Goal: Obtain resource: Download file/media

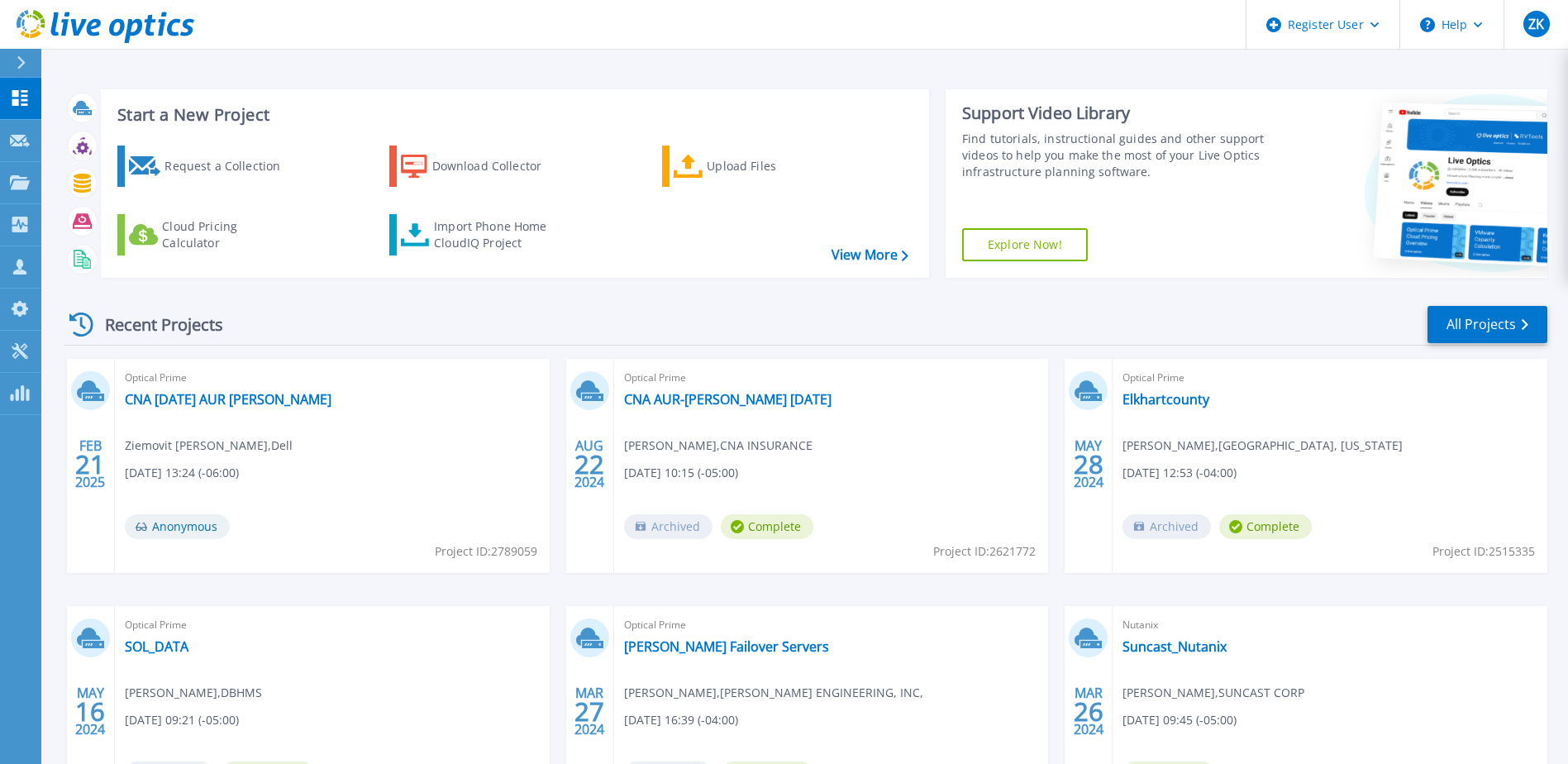
click at [9, 57] on button at bounding box center [21, 63] width 41 height 29
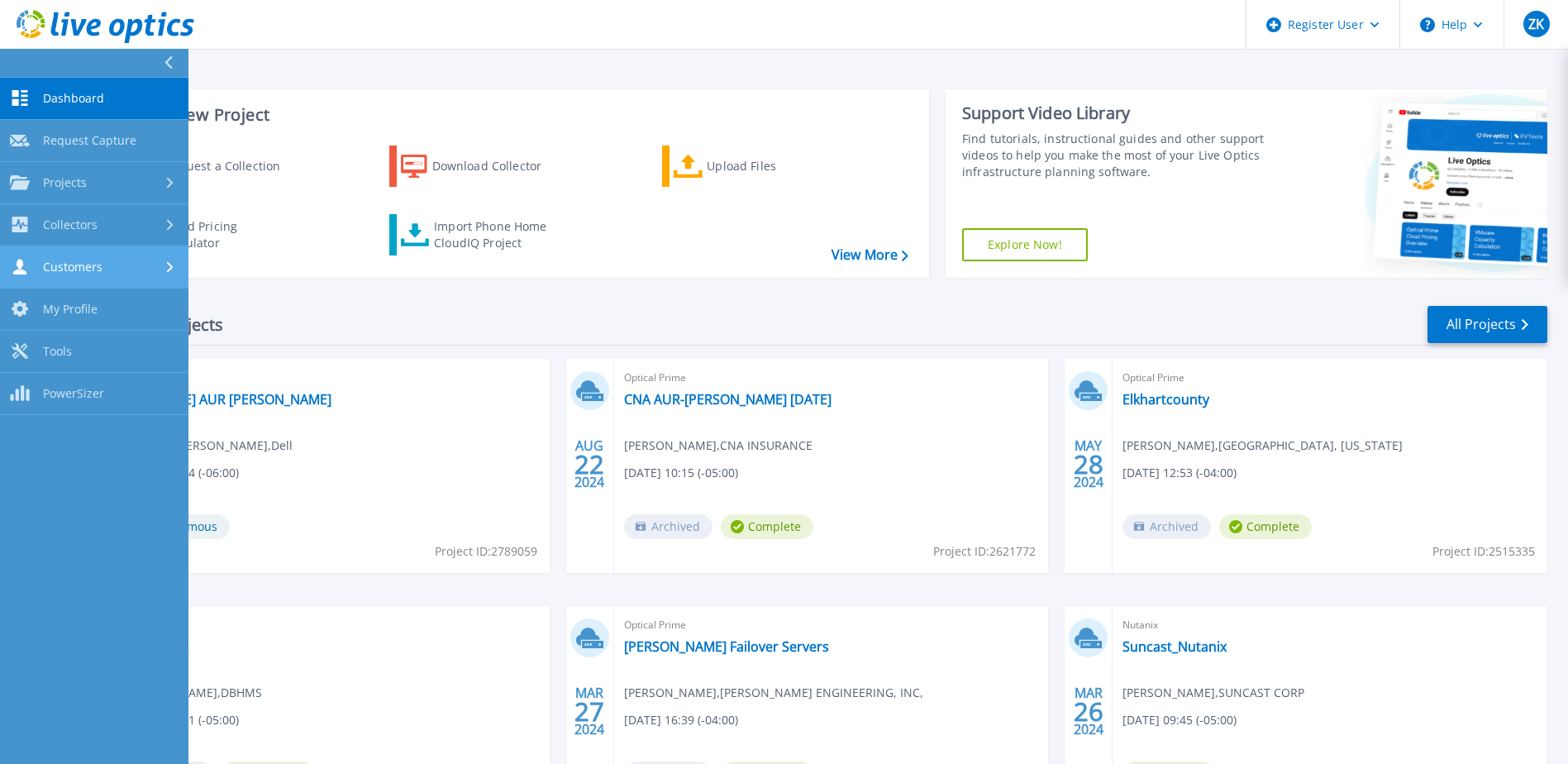
click at [103, 259] on div "Customers" at bounding box center [94, 266] width 169 height 16
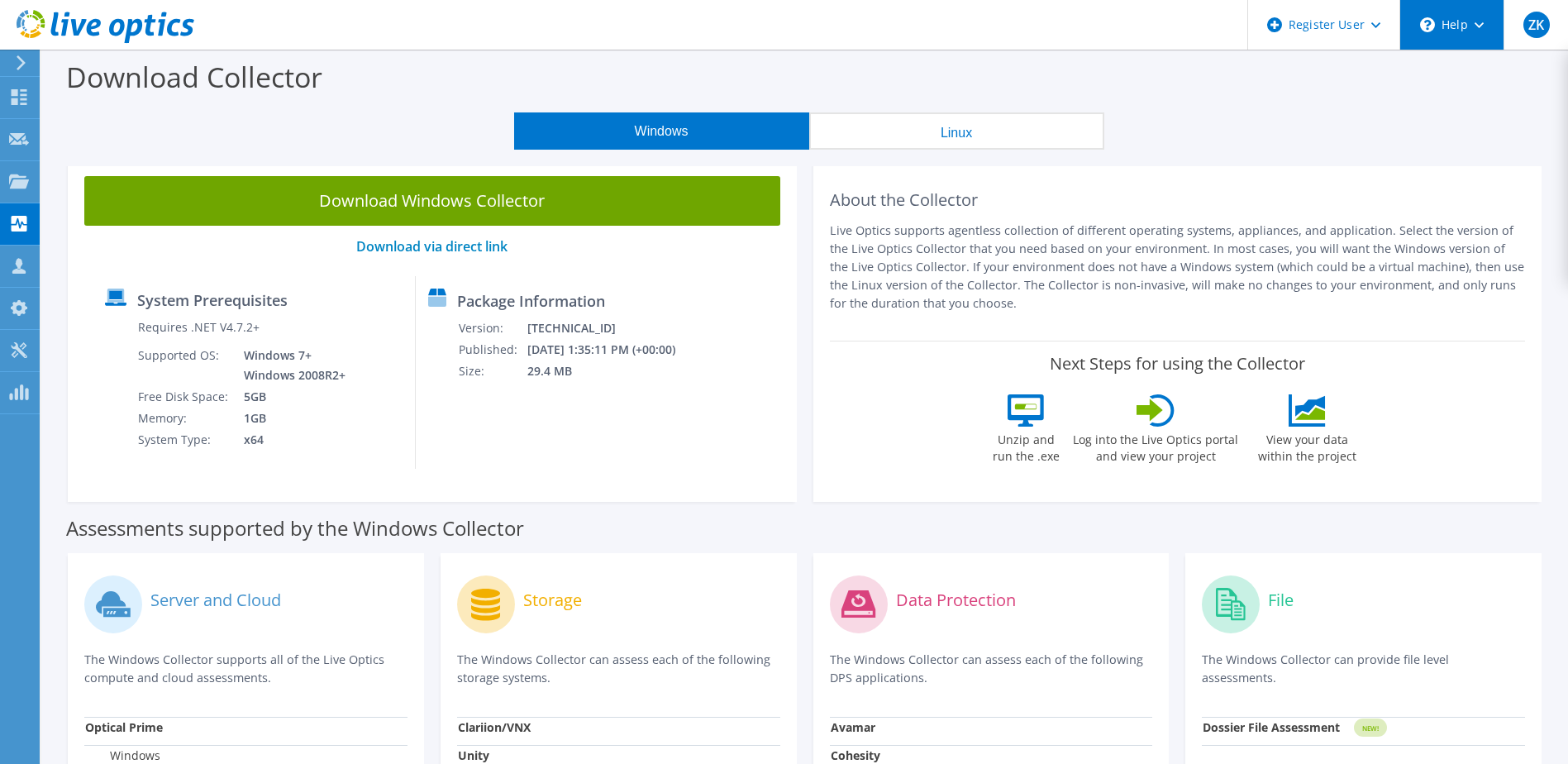
click at [1472, 40] on div "\n Help" at bounding box center [1451, 25] width 104 height 49
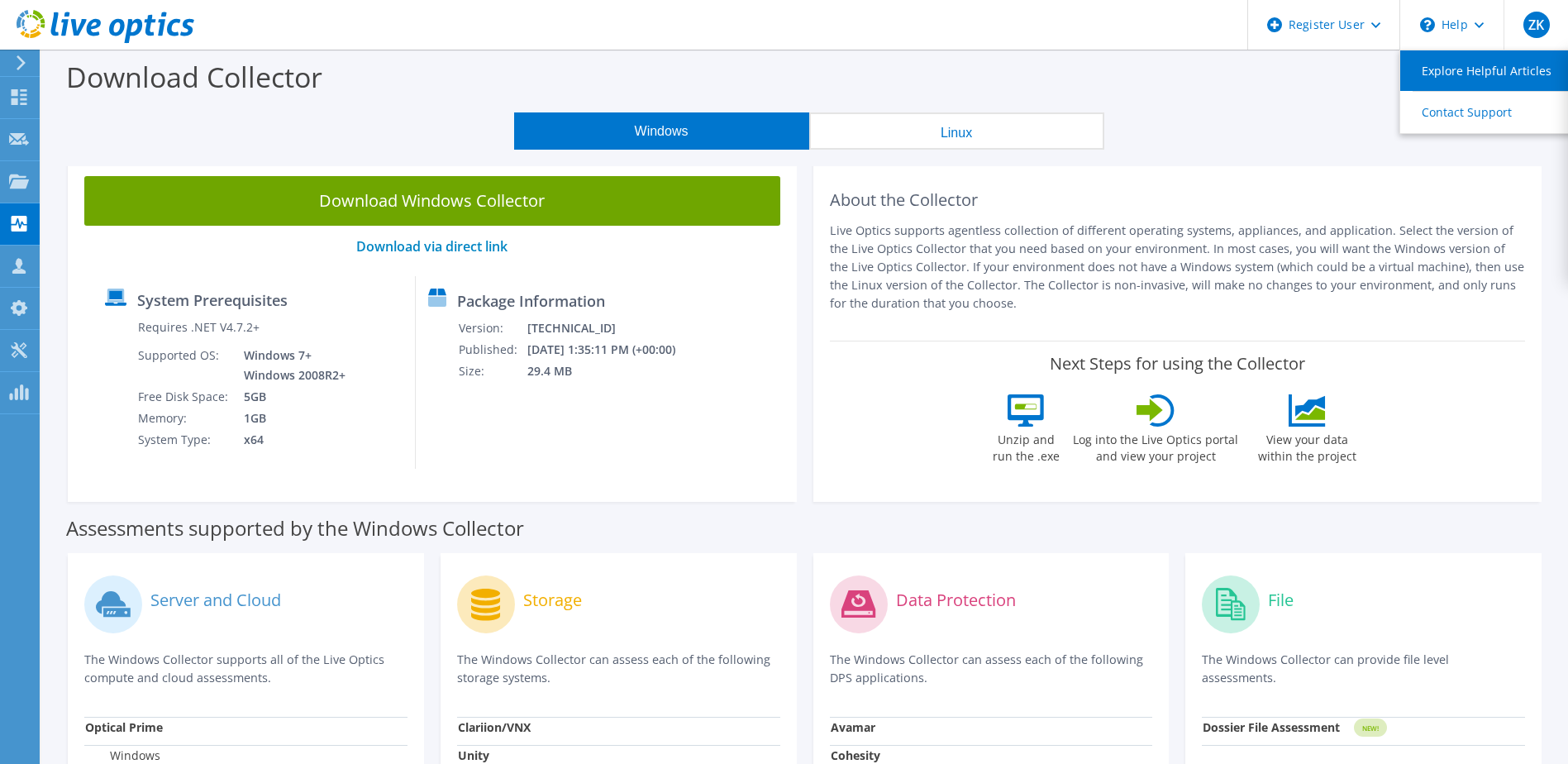
click at [1481, 81] on link "Explore Helpful Articles" at bounding box center [1491, 70] width 184 height 40
click at [1266, 138] on div "Windows Linux" at bounding box center [809, 131] width 1502 height 37
click at [962, 152] on section "Download Collector Windows Linux Download Windows Collector Download via direct…" at bounding box center [804, 668] width 1527 height 1237
drag, startPoint x: 933, startPoint y: 132, endPoint x: 771, endPoint y: 109, distance: 163.6
click at [932, 131] on button "Linux" at bounding box center [957, 131] width 295 height 37
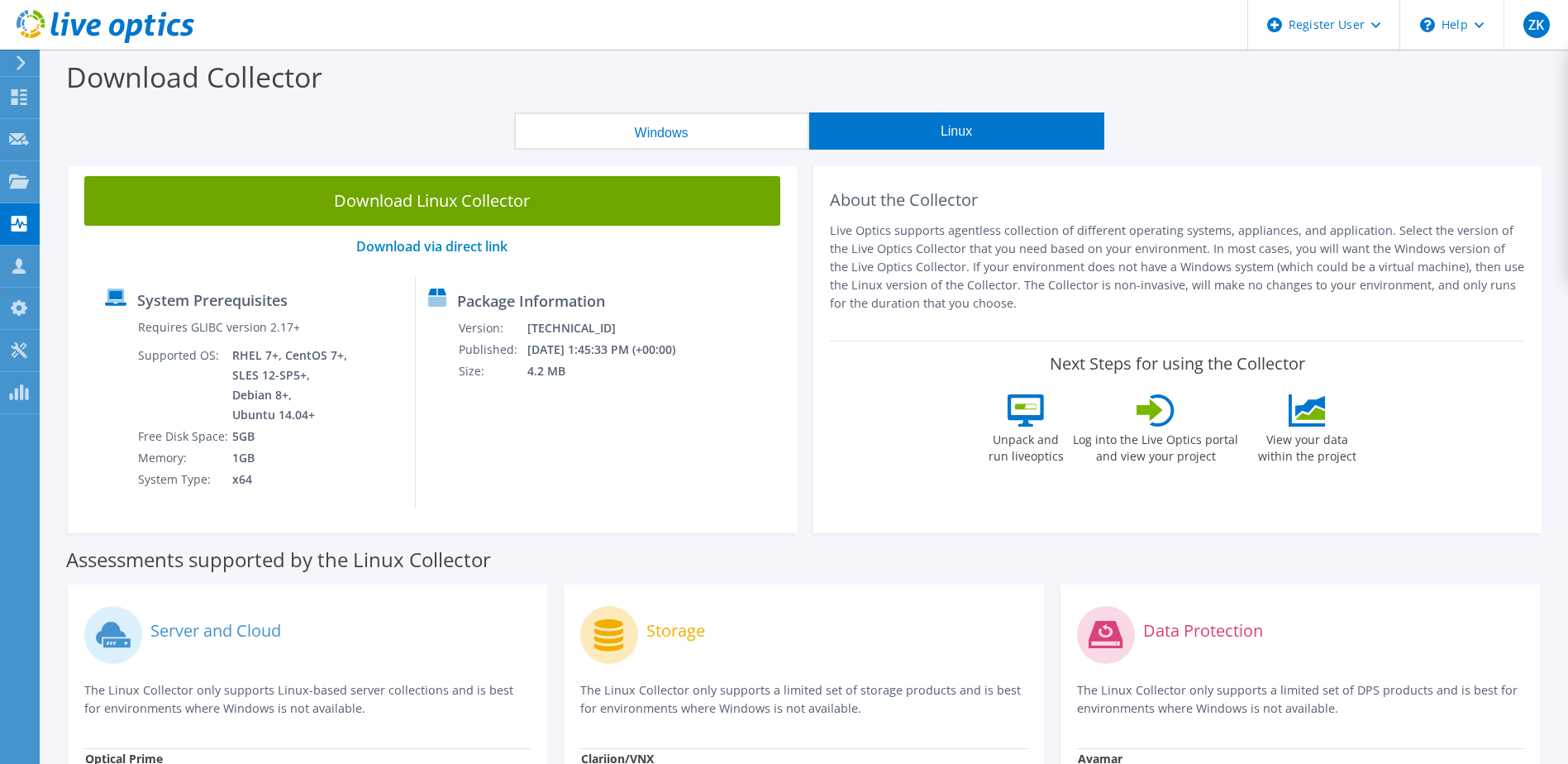
click at [703, 117] on button "Windows" at bounding box center [662, 131] width 295 height 37
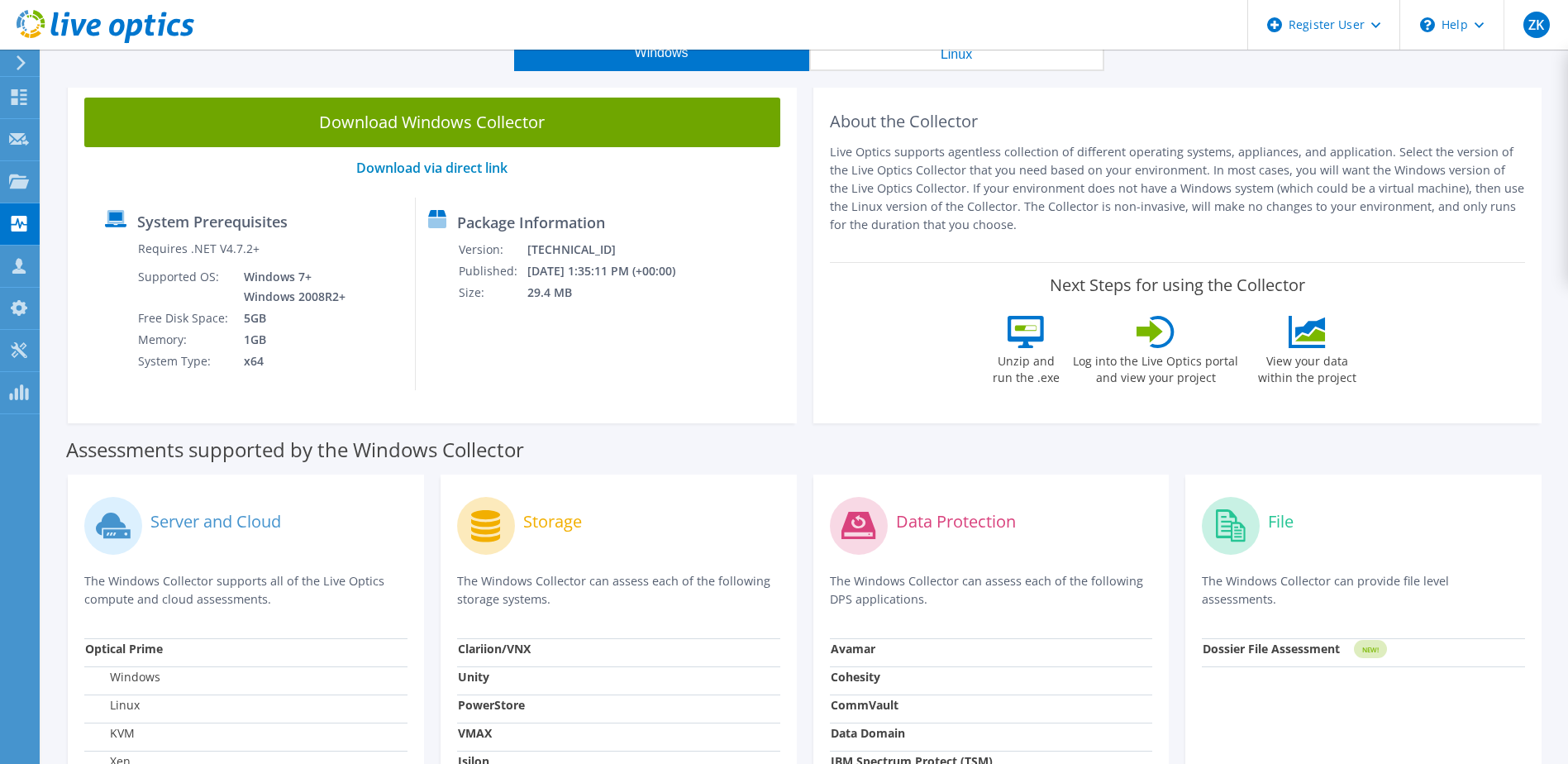
scroll to position [165, 0]
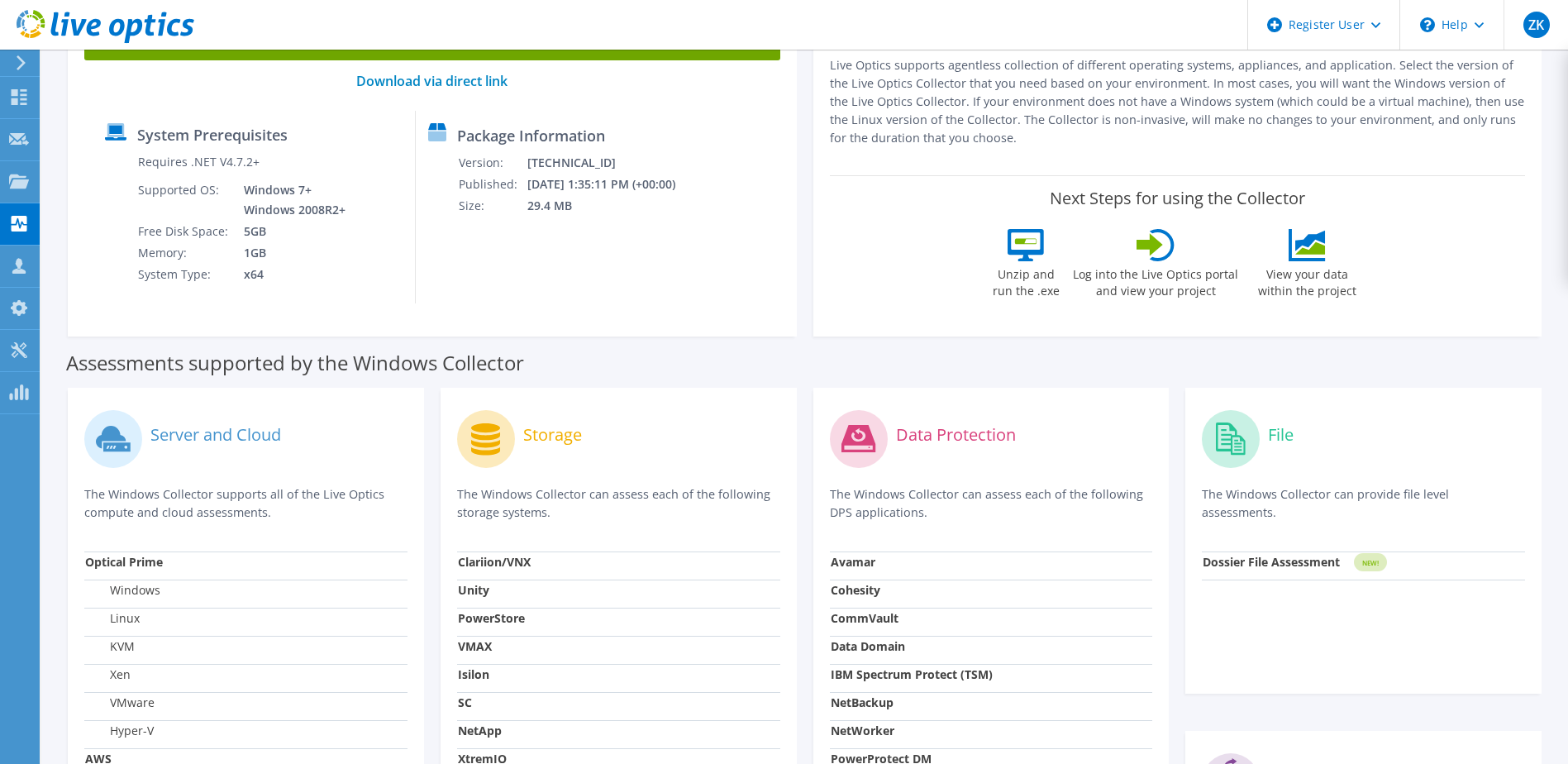
click at [999, 266] on label "Unzip and run the .exe" at bounding box center [1025, 280] width 76 height 38
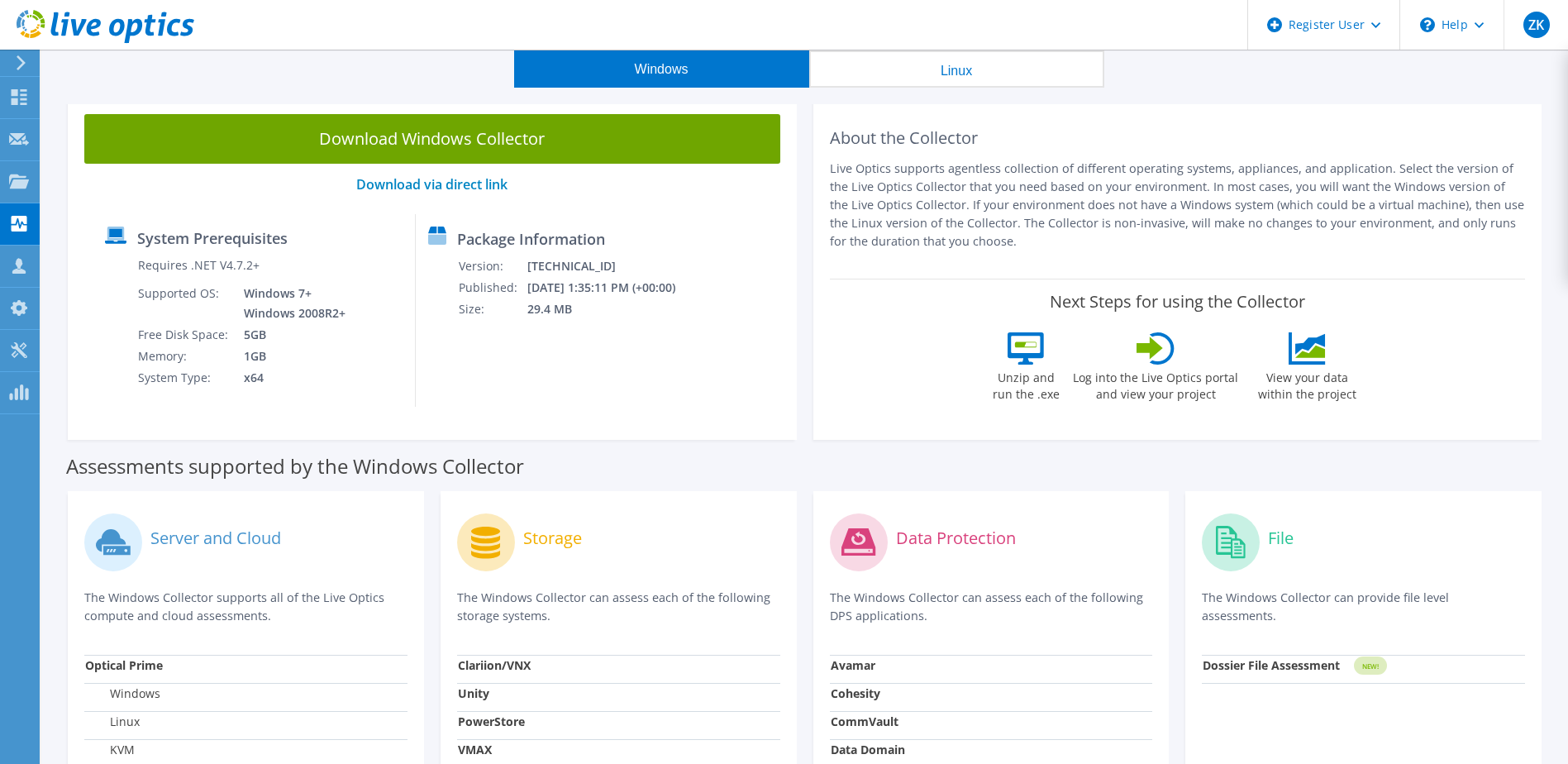
scroll to position [0, 0]
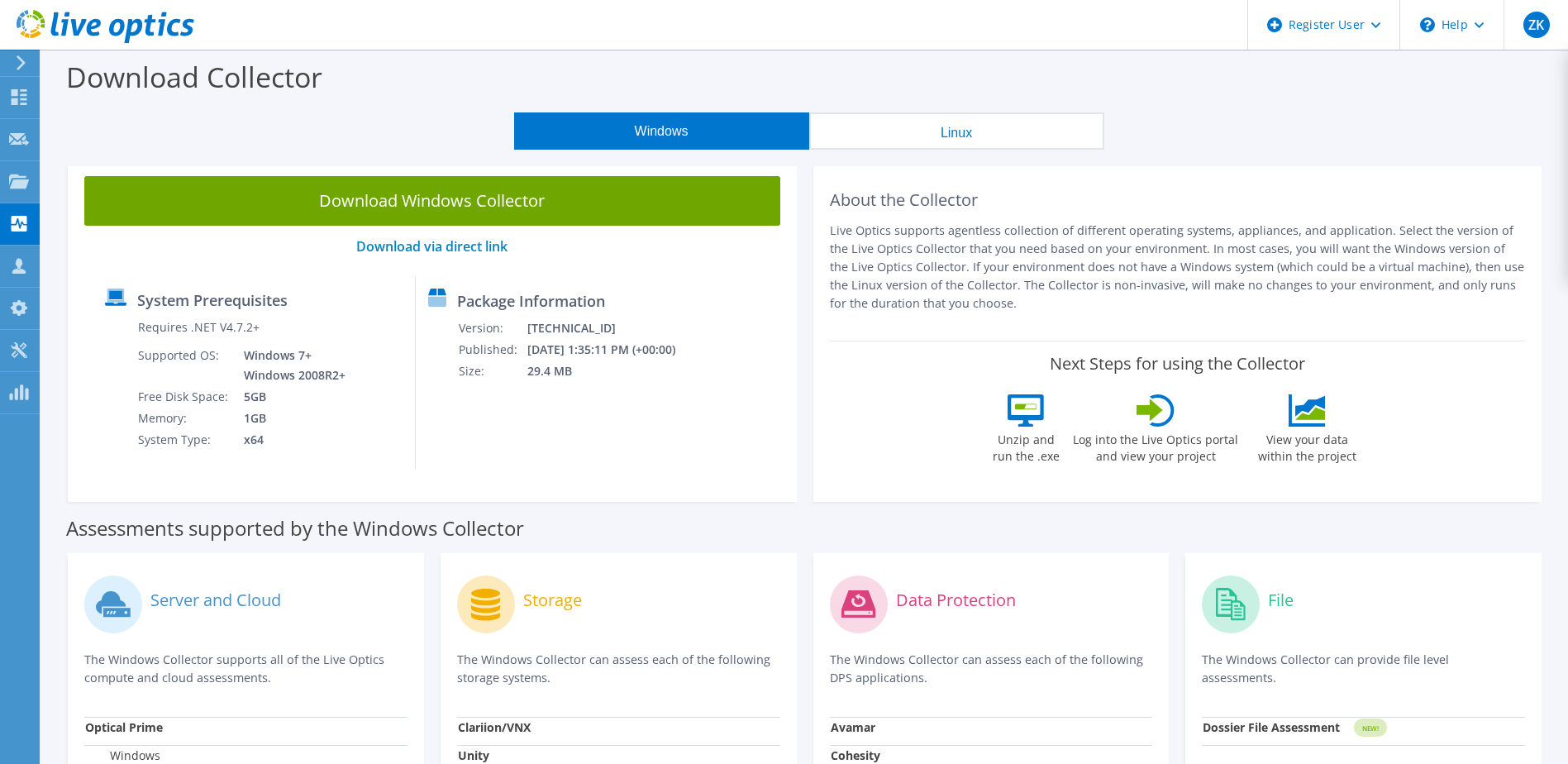
click at [17, 62] on icon at bounding box center [21, 62] width 13 height 15
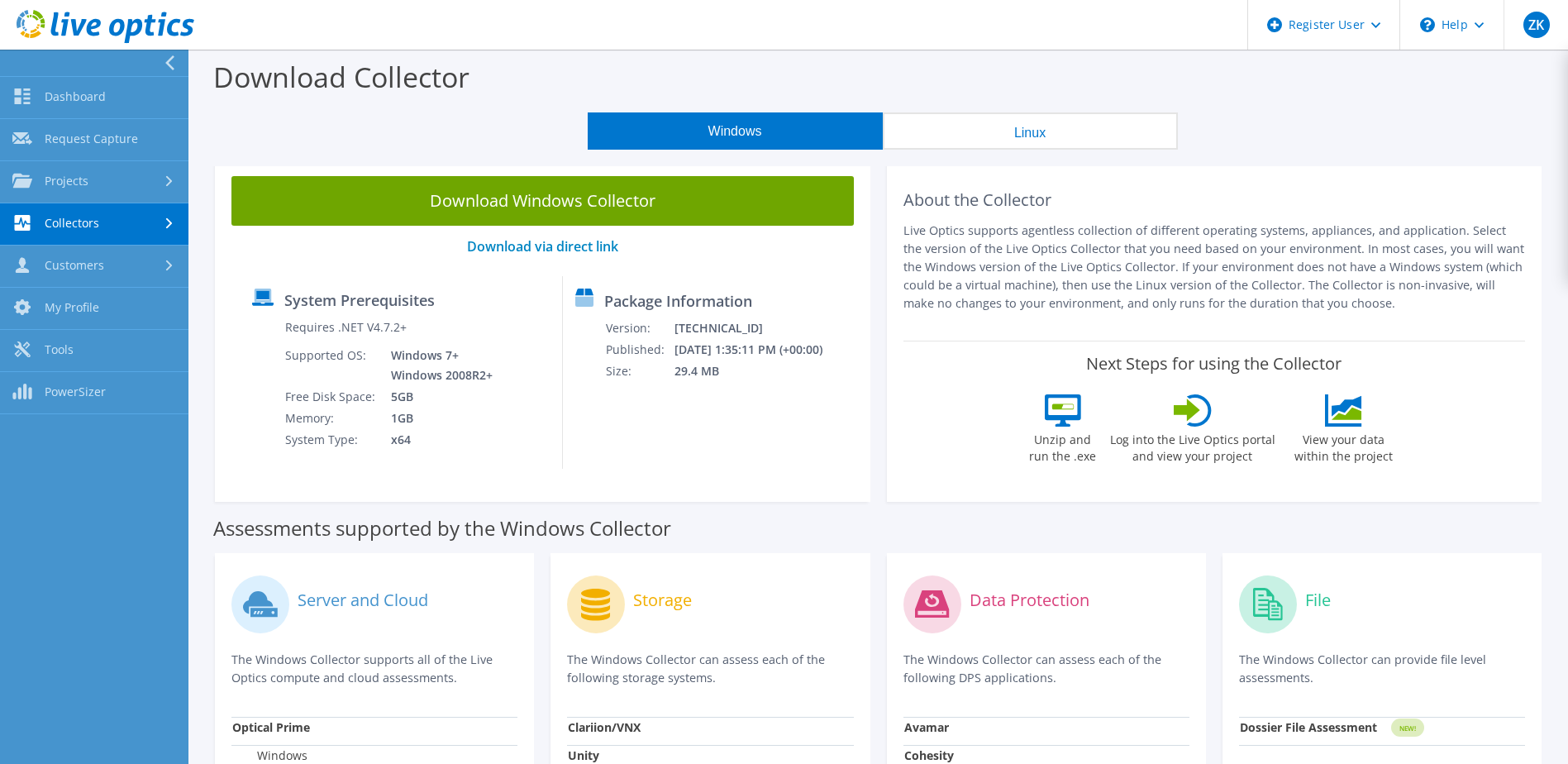
click at [144, 229] on link "Collectors" at bounding box center [94, 224] width 189 height 42
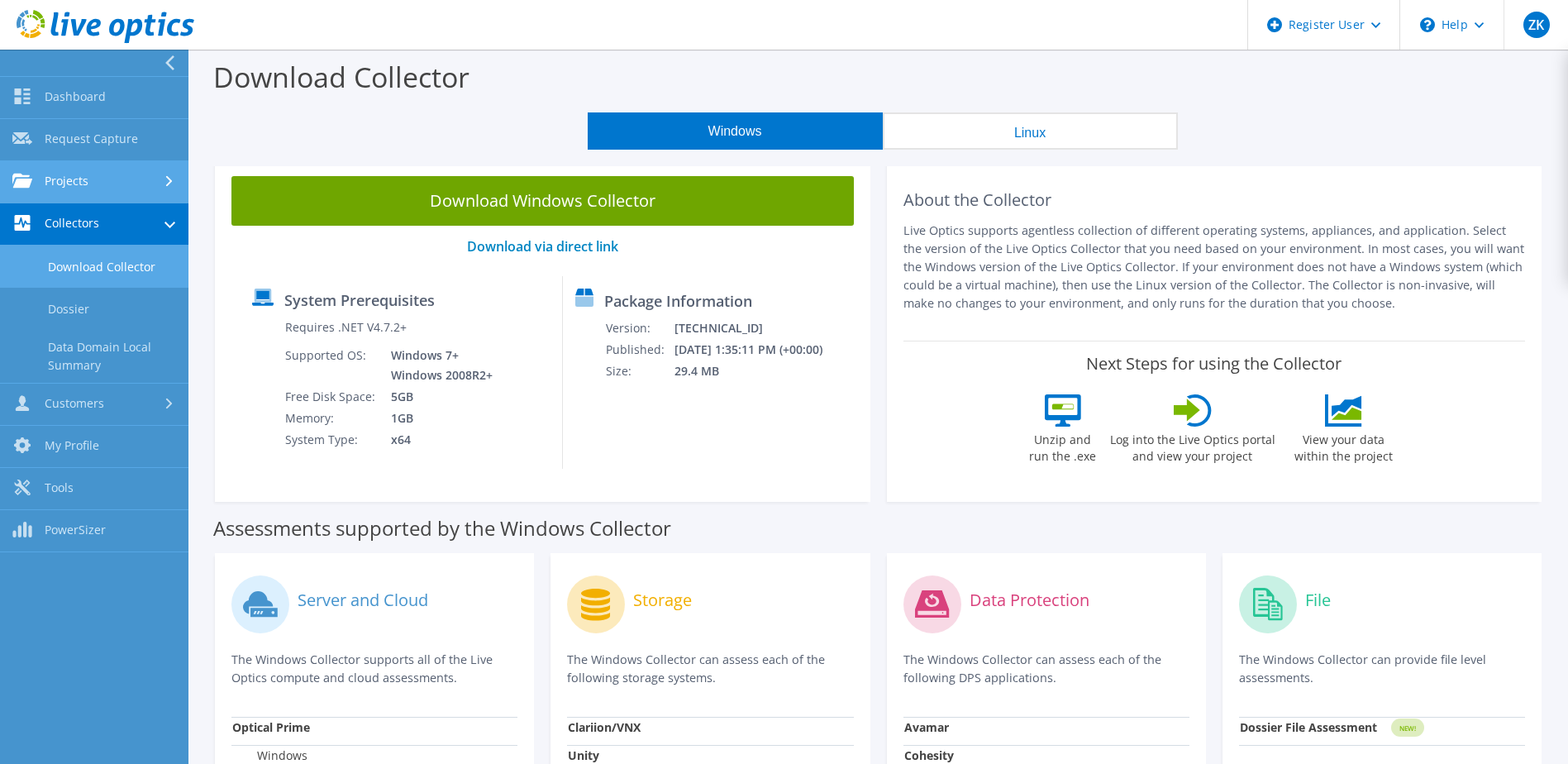
click at [151, 194] on link "Projects" at bounding box center [94, 182] width 189 height 42
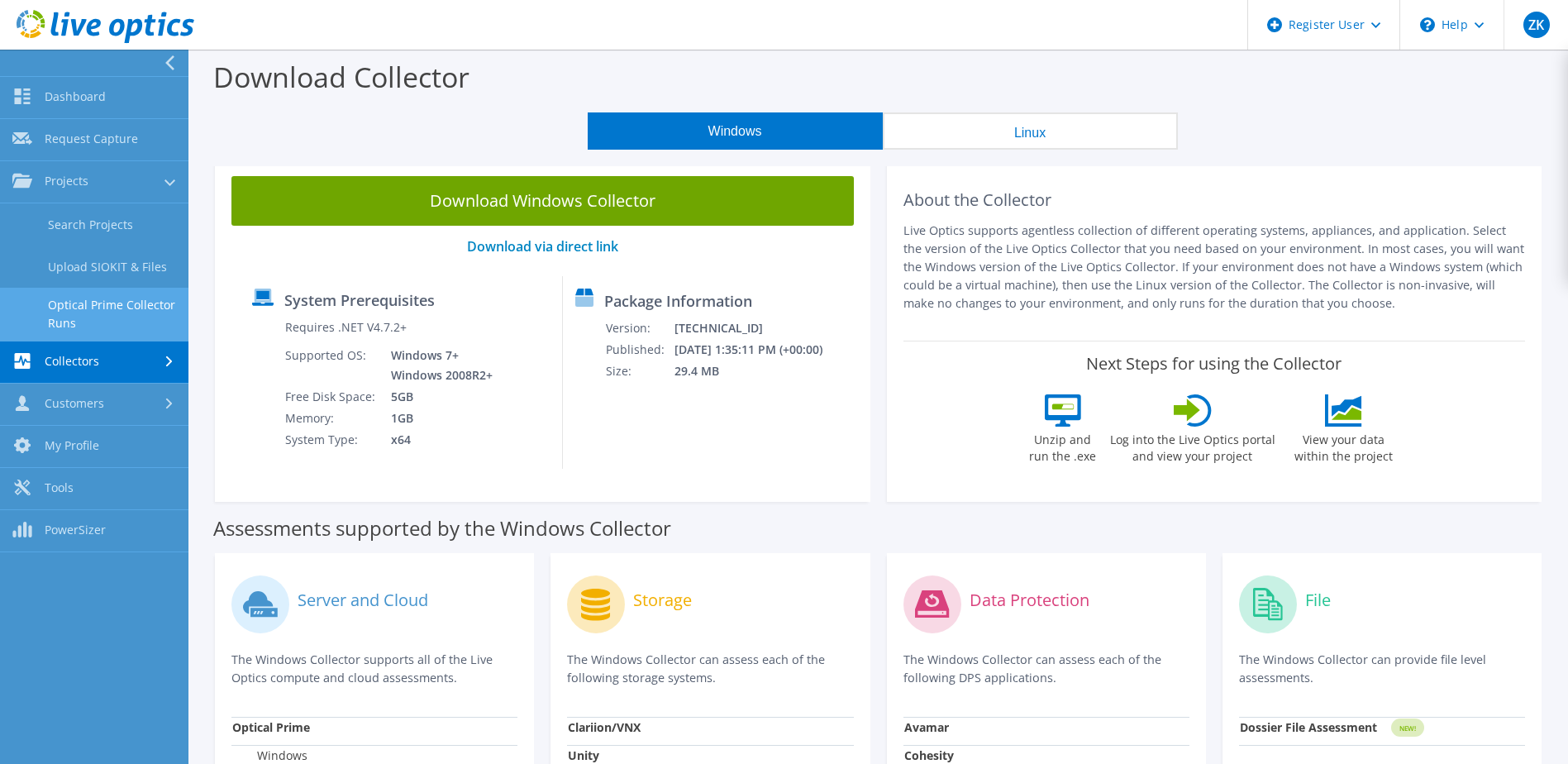
click at [147, 309] on link "Optical Prime Collector Runs" at bounding box center [94, 315] width 189 height 53
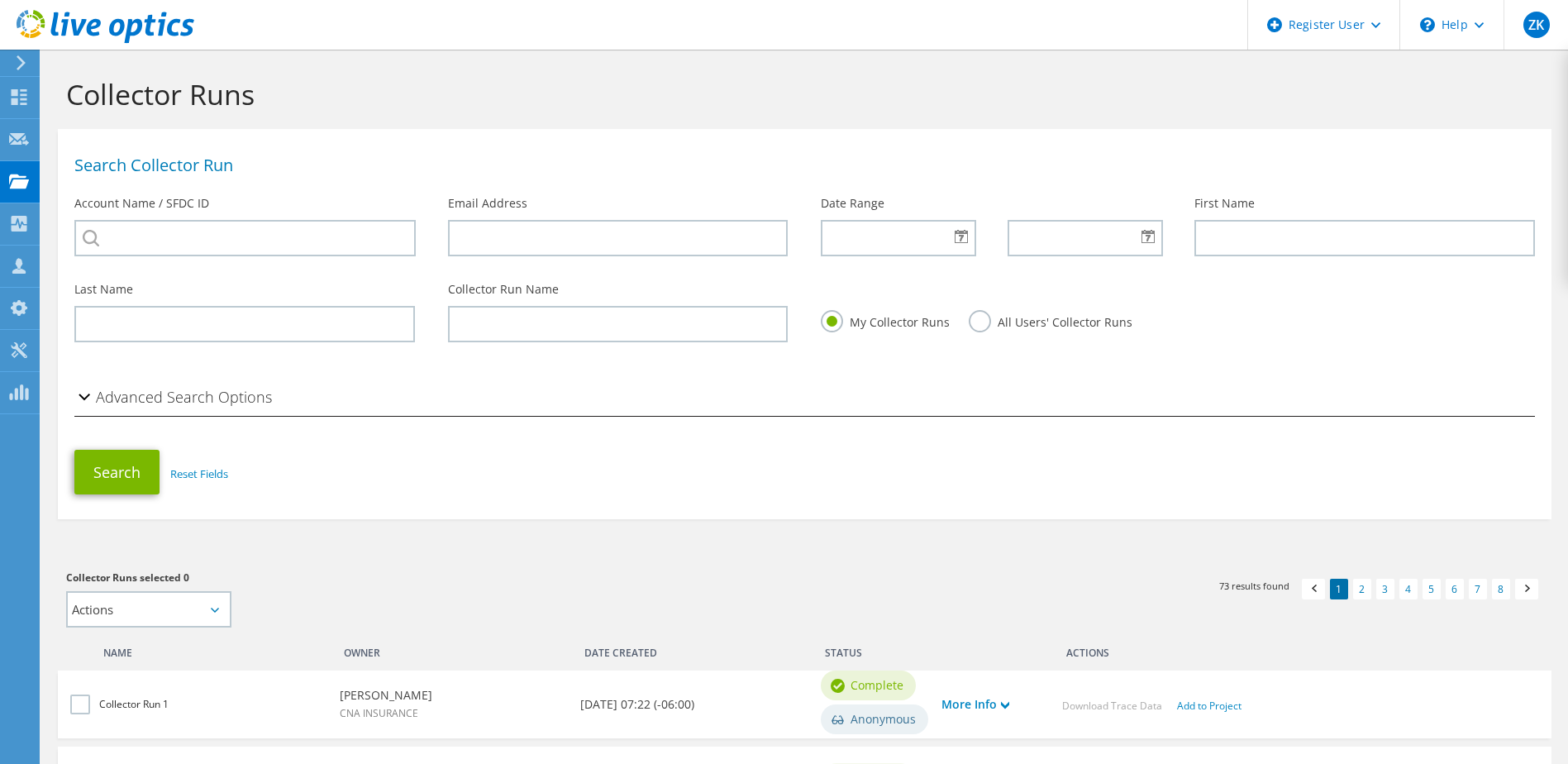
click at [10, 46] on div at bounding box center [97, 28] width 195 height 55
click at [24, 69] on icon at bounding box center [21, 62] width 13 height 15
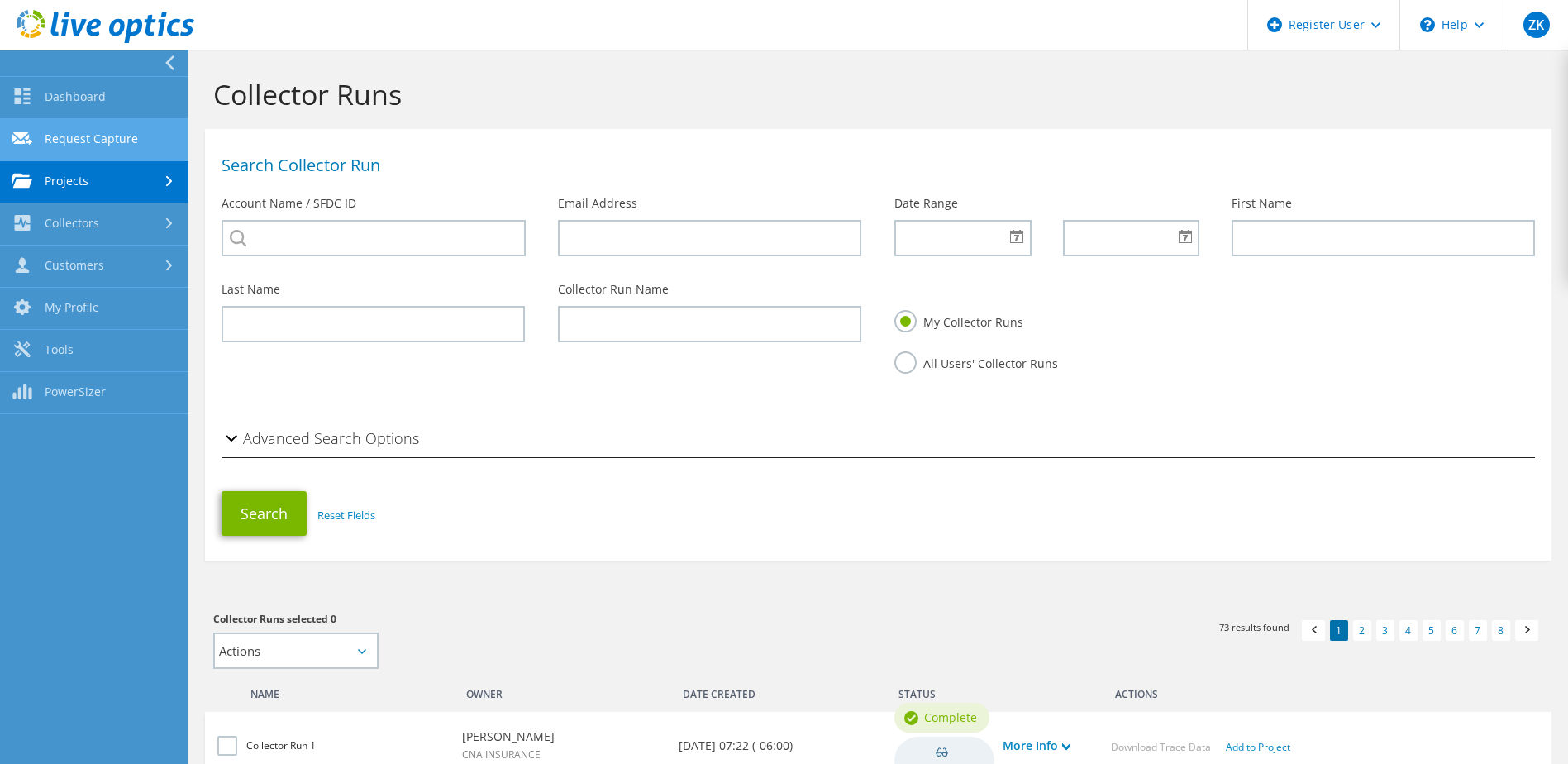
click at [122, 136] on link "Request Capture" at bounding box center [94, 140] width 189 height 42
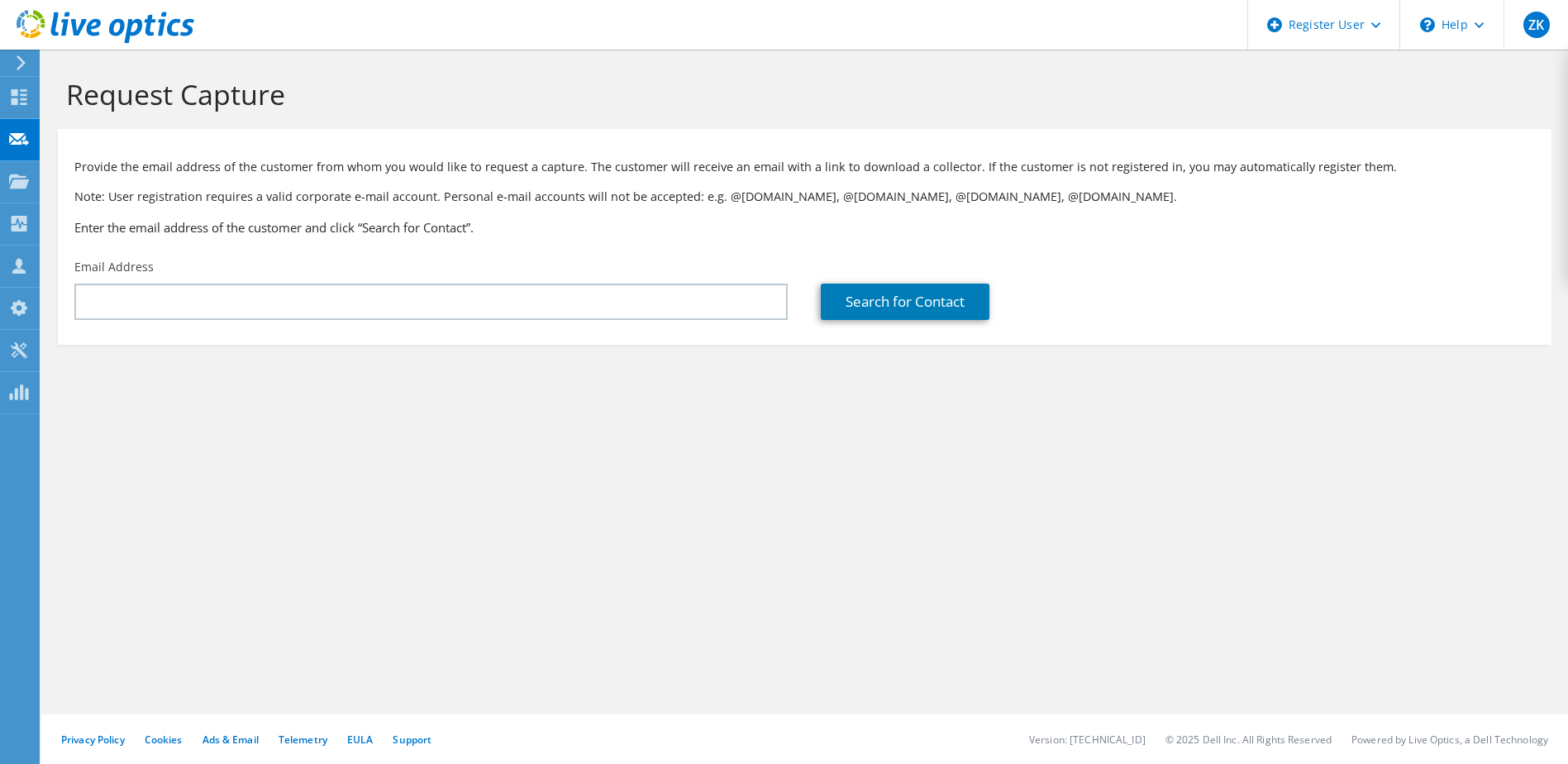
click at [47, 62] on section "Request Capture Provide the email address of the customer from whom you would l…" at bounding box center [804, 238] width 1527 height 378
click at [24, 61] on icon at bounding box center [21, 62] width 13 height 15
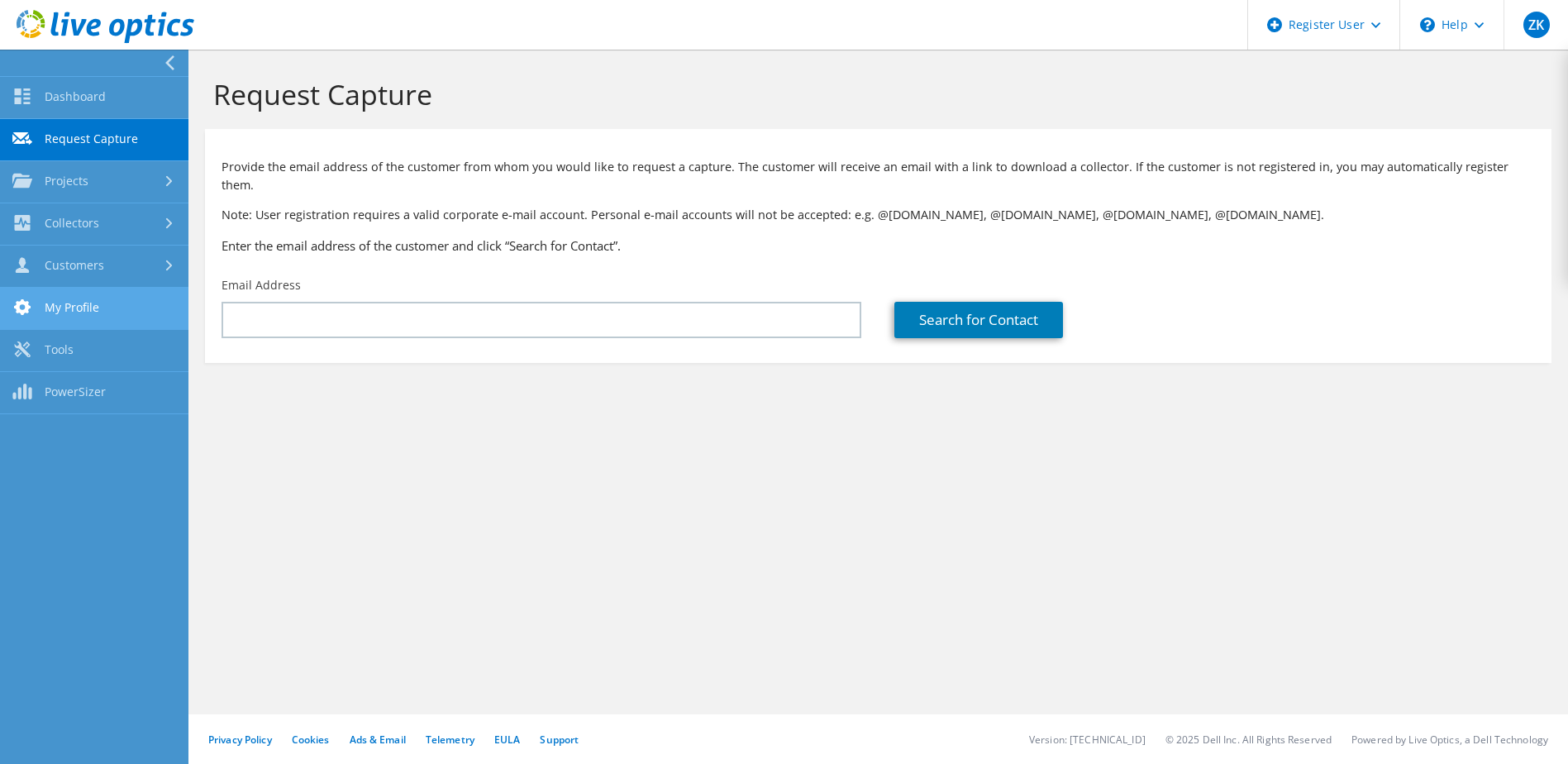
click at [149, 310] on link "My Profile" at bounding box center [94, 309] width 189 height 42
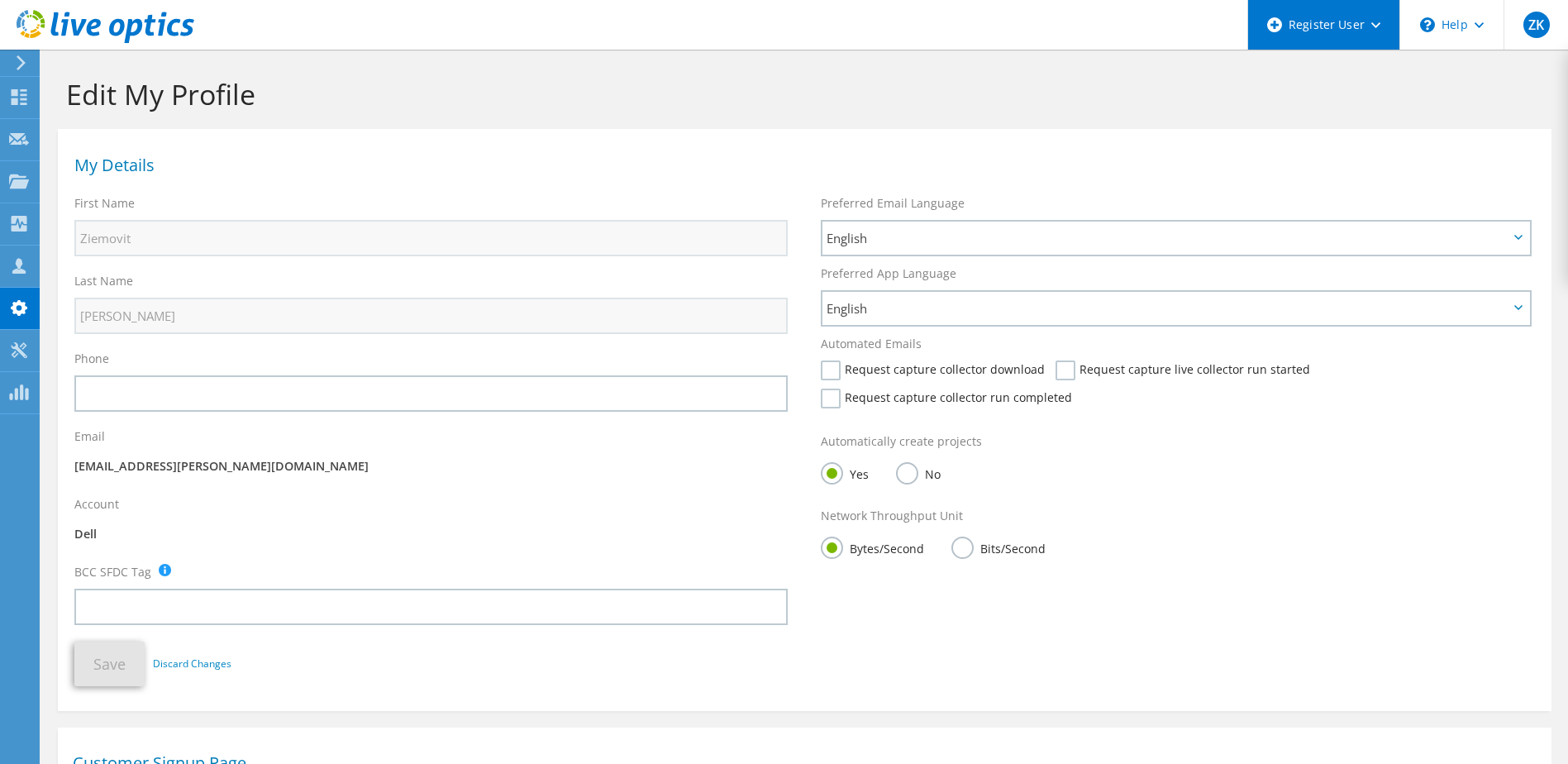
click at [1351, 36] on div "Register User" at bounding box center [1323, 25] width 152 height 49
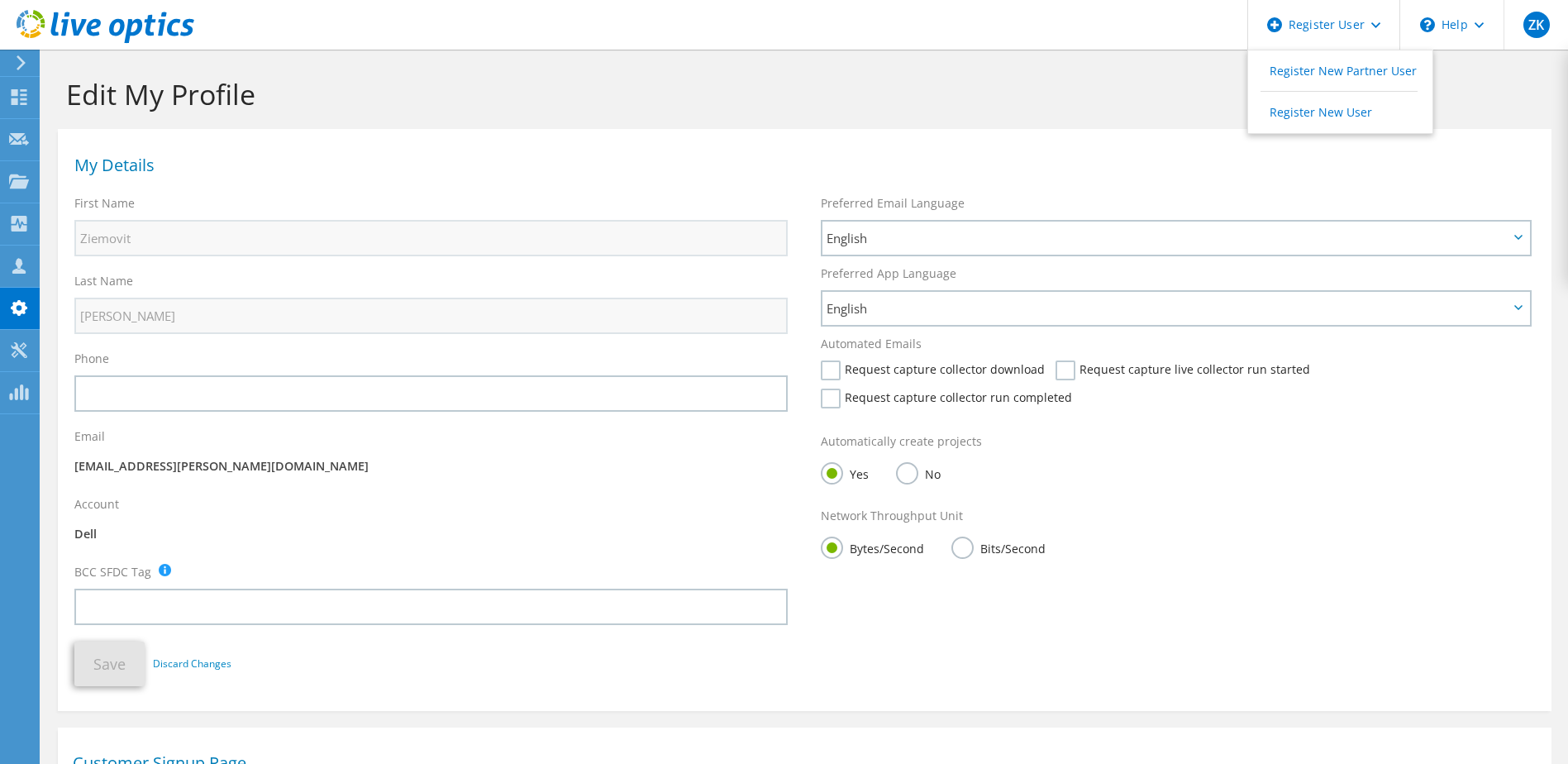
click at [1131, 79] on h1 "Edit My Profile" at bounding box center [800, 93] width 1469 height 34
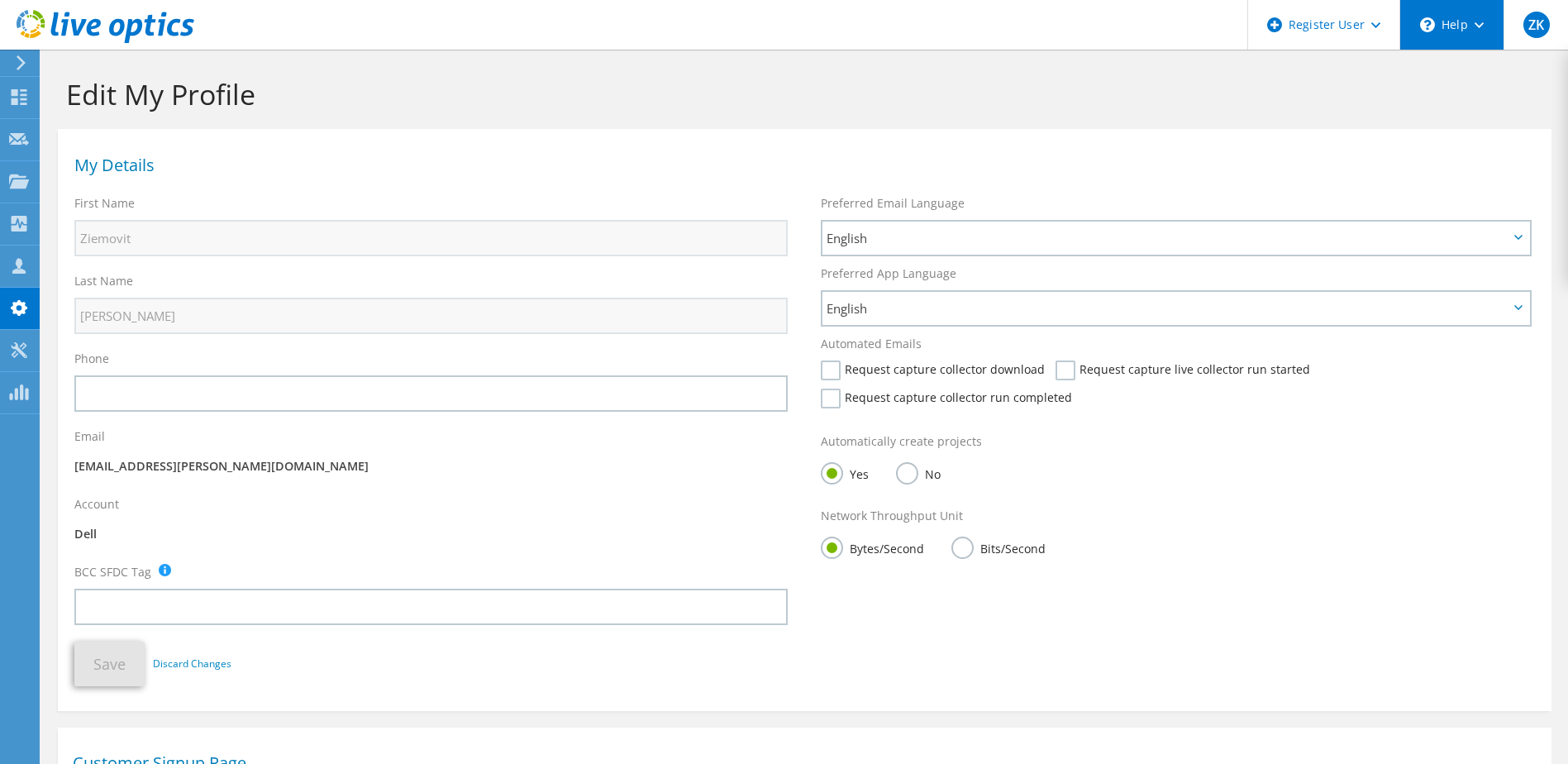
click at [1450, 13] on div "\n Help" at bounding box center [1451, 25] width 104 height 49
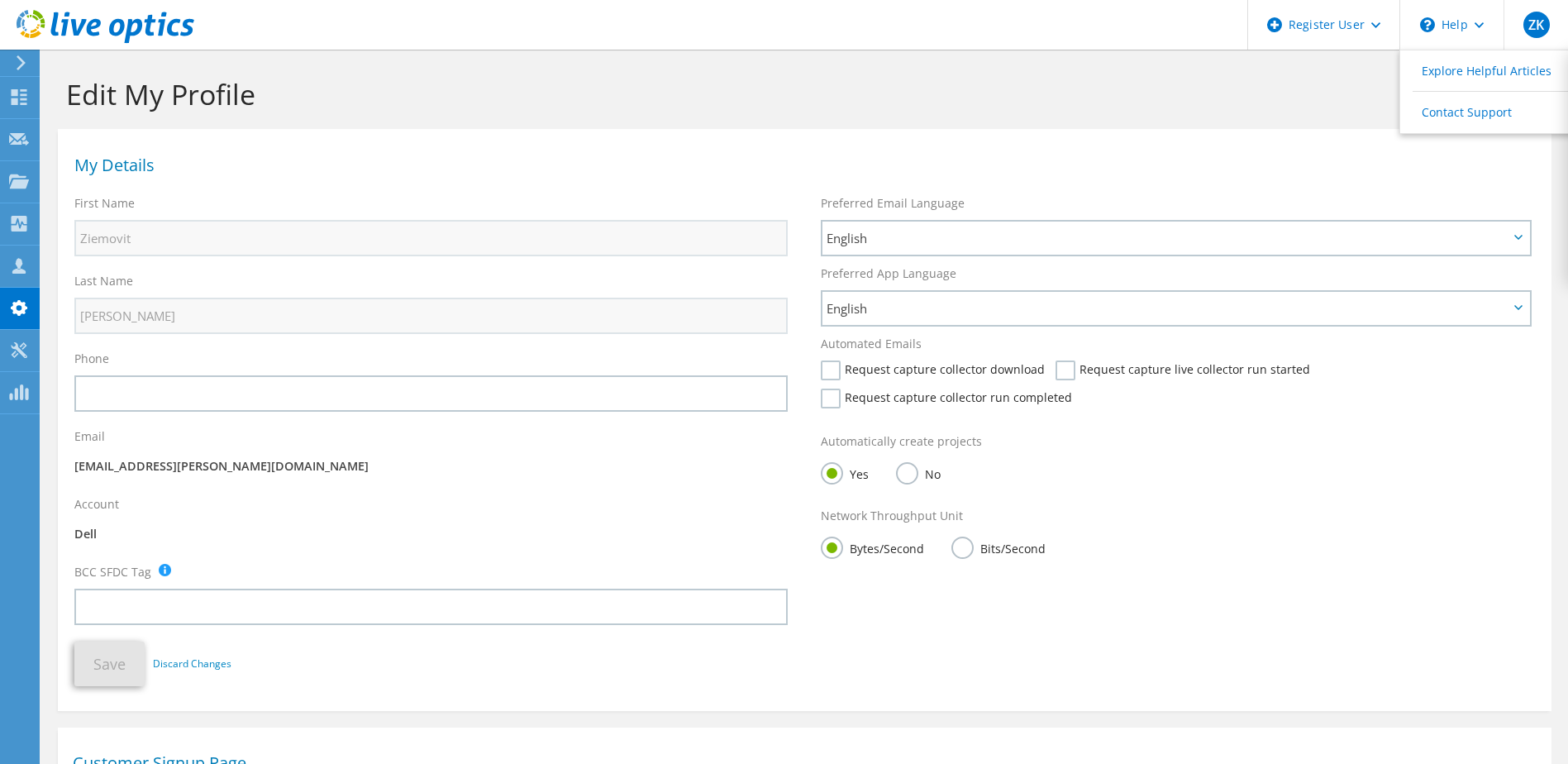
click at [1344, 97] on h1 "Edit My Profile" at bounding box center [800, 93] width 1469 height 34
